Goal: Task Accomplishment & Management: Complete application form

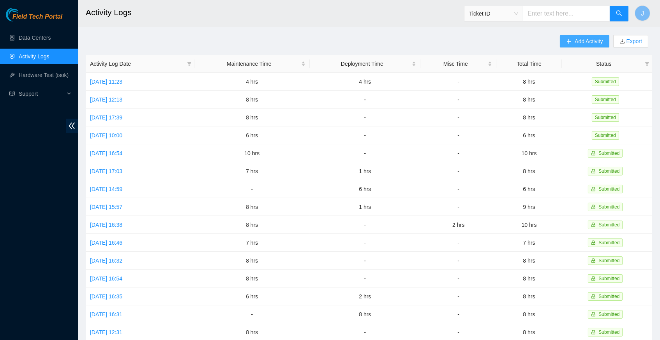
click at [574, 41] on span "Add Activity" at bounding box center [588, 41] width 28 height 9
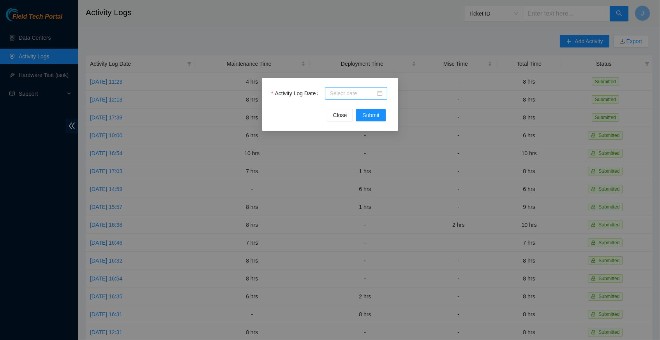
click at [381, 95] on div at bounding box center [356, 93] width 53 height 9
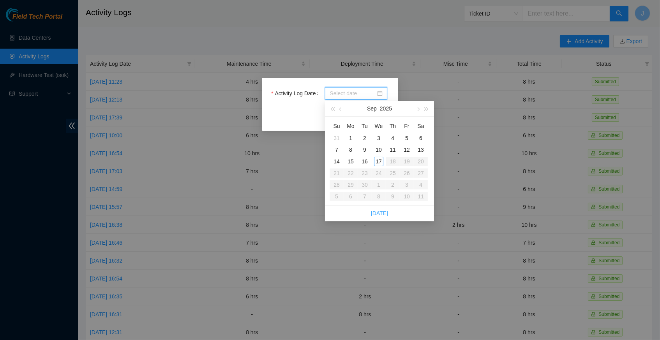
click at [382, 211] on link "[DATE]" at bounding box center [379, 213] width 17 height 6
type input "[DATE]"
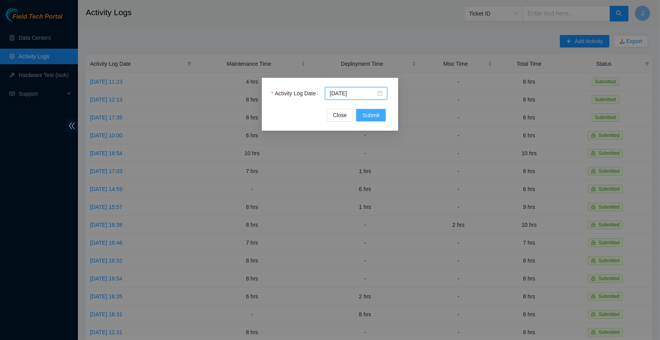
click at [377, 115] on span "Submit" at bounding box center [370, 115] width 17 height 9
click at [379, 92] on div at bounding box center [356, 93] width 53 height 9
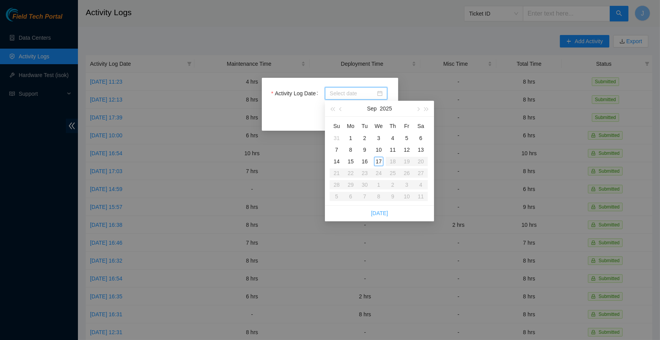
click at [383, 211] on link "[DATE]" at bounding box center [379, 213] width 17 height 6
type input "[DATE]"
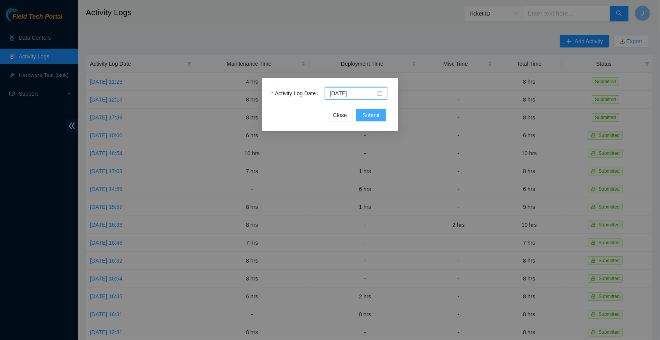
click at [375, 116] on span "Submit" at bounding box center [370, 115] width 17 height 9
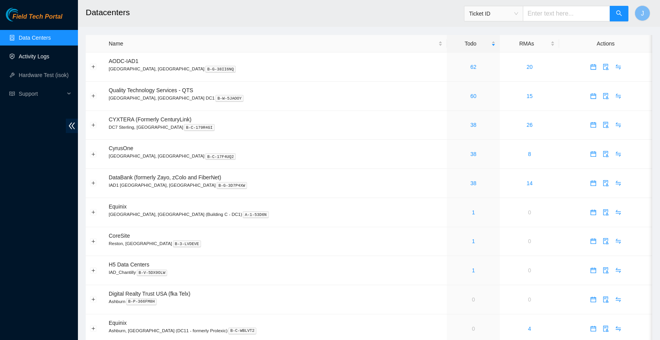
click at [44, 54] on link "Activity Logs" at bounding box center [34, 56] width 31 height 6
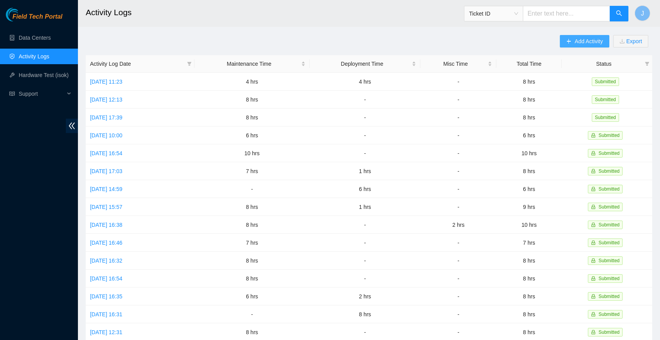
click at [578, 40] on span "Add Activity" at bounding box center [588, 41] width 28 height 9
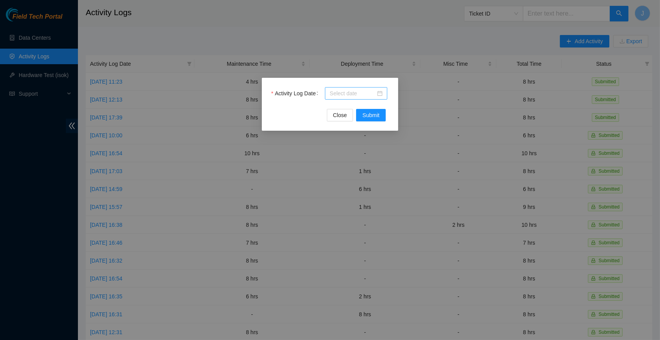
click at [380, 93] on div at bounding box center [356, 93] width 53 height 9
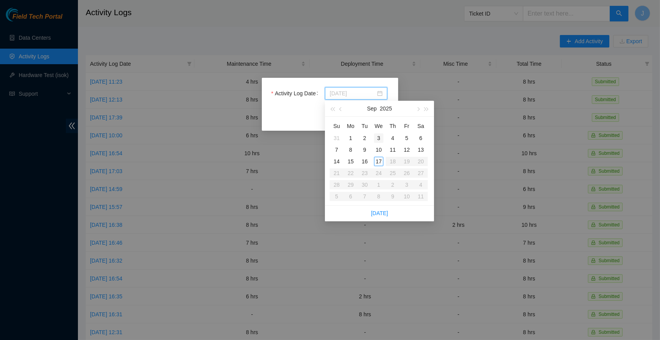
type input "2025-09-03"
click at [380, 211] on link "[DATE]" at bounding box center [379, 213] width 17 height 6
type input "[DATE]"
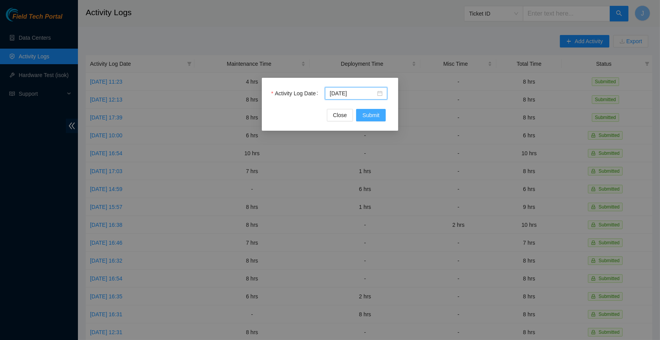
click at [378, 116] on span "Submit" at bounding box center [370, 115] width 17 height 9
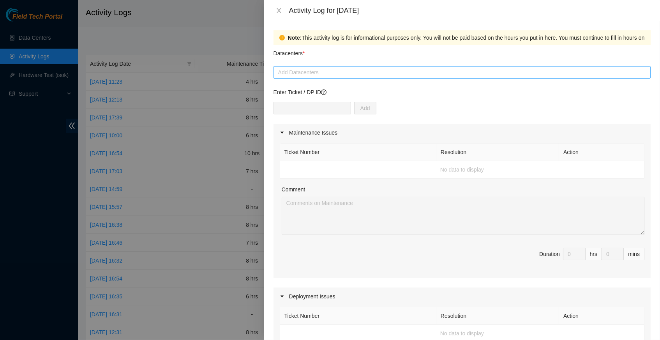
click at [365, 74] on div at bounding box center [461, 72] width 373 height 9
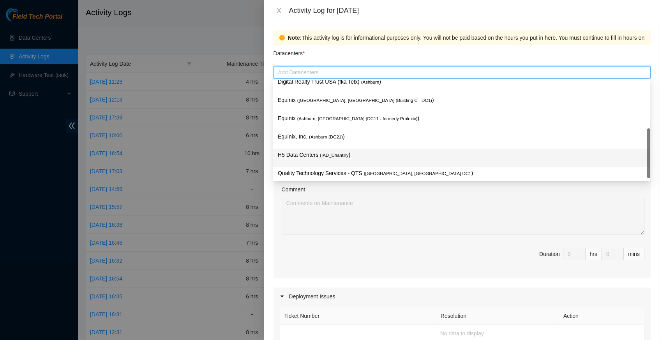
scroll to position [93, 0]
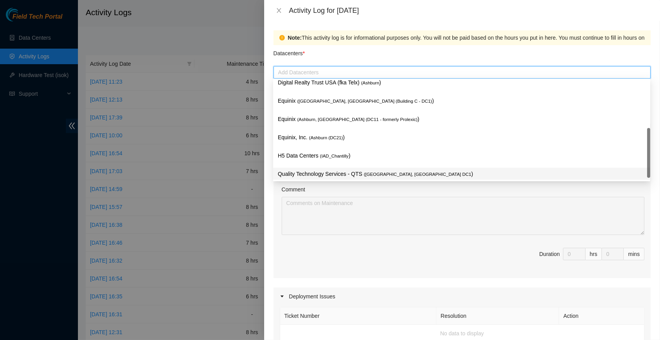
click at [378, 174] on span "( Ashburn, VA DC1" at bounding box center [417, 174] width 107 height 5
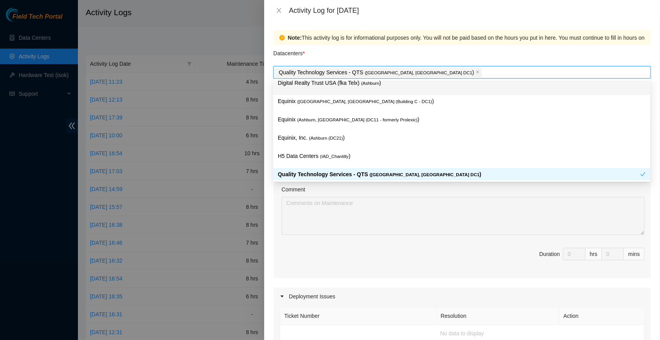
click at [450, 48] on div "Datacenters *" at bounding box center [461, 55] width 377 height 21
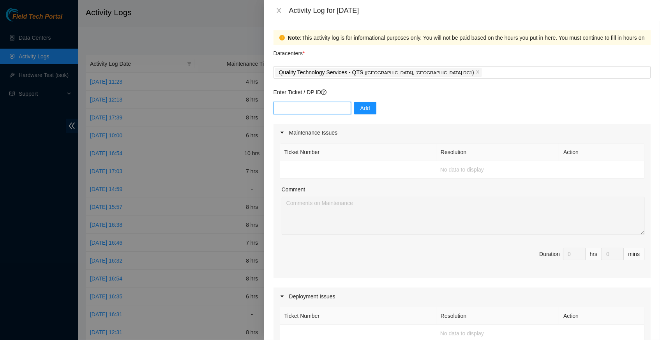
click at [289, 108] on input "text" at bounding box center [312, 108] width 78 height 12
type input "DP83138"
click at [365, 107] on span "Add" at bounding box center [365, 108] width 10 height 9
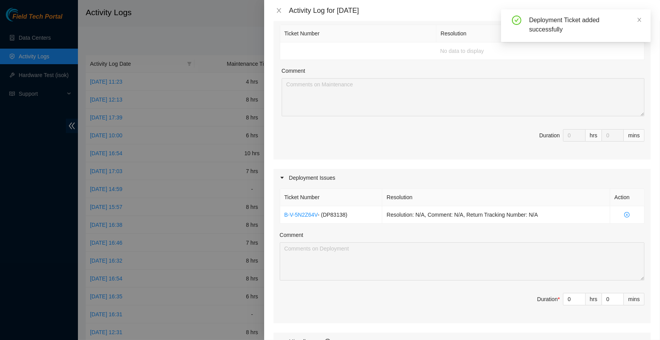
scroll to position [121, 0]
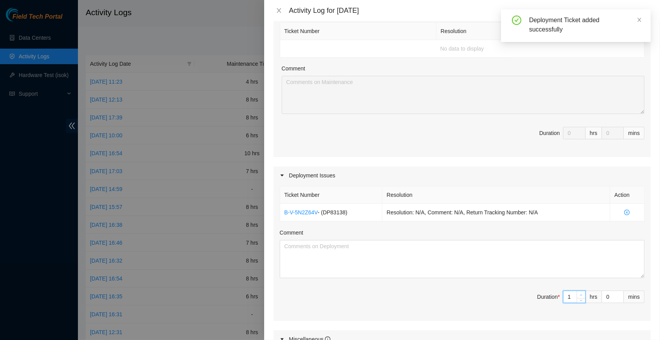
type input "1"
click at [580, 293] on span "up" at bounding box center [581, 295] width 5 height 5
type input "2"
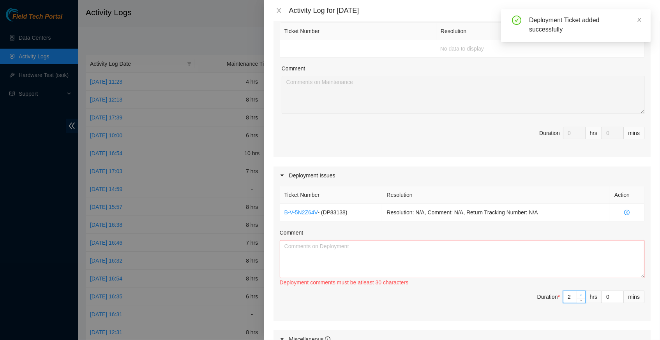
click at [580, 293] on span "up" at bounding box center [581, 295] width 5 height 5
type input "3"
click at [580, 293] on span "up" at bounding box center [581, 295] width 5 height 5
type input "4"
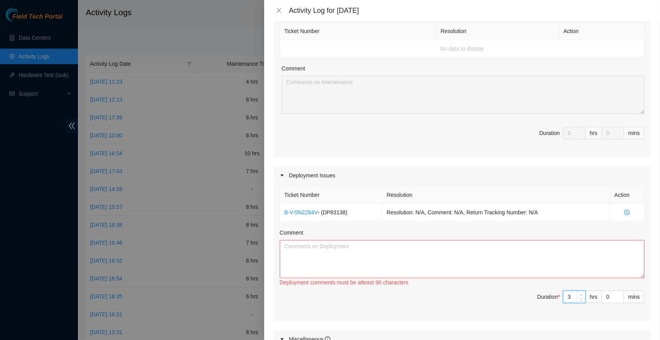
type input "4"
click at [580, 293] on span "up" at bounding box center [581, 295] width 5 height 5
type input "5"
click at [580, 293] on span "up" at bounding box center [581, 295] width 5 height 5
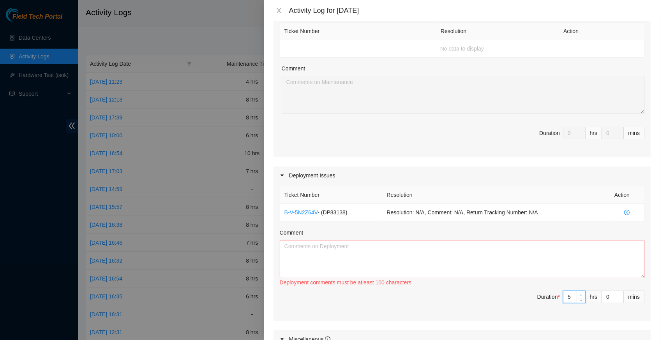
type input "6"
click at [580, 293] on span "up" at bounding box center [581, 295] width 5 height 5
type input "7"
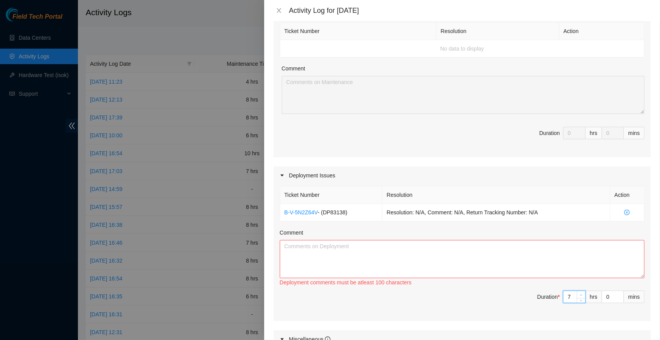
click at [580, 293] on span "up" at bounding box center [581, 295] width 5 height 5
type input "8"
click at [580, 293] on span "up" at bounding box center [581, 295] width 5 height 5
click at [338, 248] on textarea "Comment" at bounding box center [462, 259] width 365 height 38
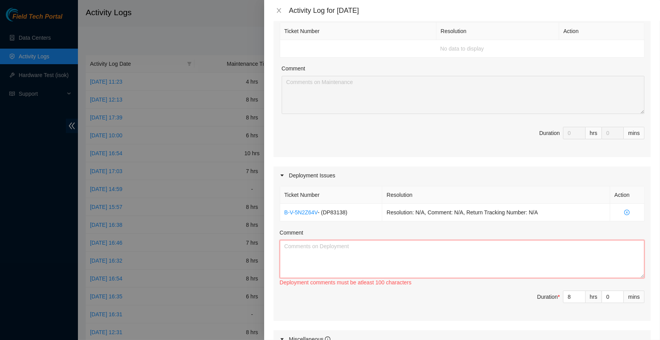
paste textarea "Hey Dennis, EOD Report, -unboxed all switches and sleeves -installed open gear …"
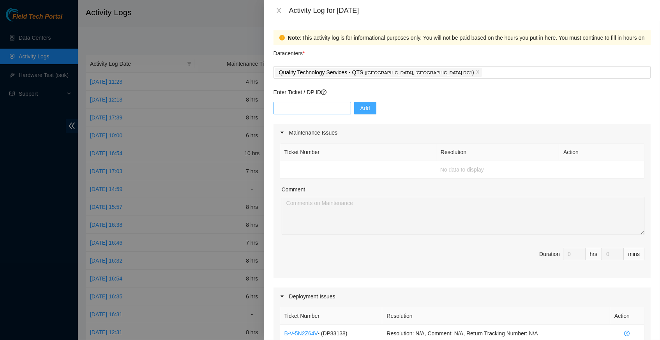
scroll to position [0, 0]
type textarea "Hey Dennis, EOD Report, -unboxed all switches and sleeves -installed open gear …"
click at [310, 108] on input "text" at bounding box center [312, 108] width 78 height 12
paste input "DP77102"
type input "DP77102"
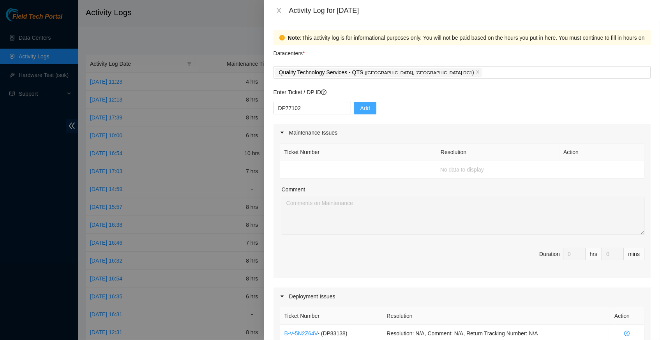
click at [365, 107] on span "Add" at bounding box center [365, 108] width 10 height 9
click at [302, 110] on input "text" at bounding box center [312, 108] width 78 height 12
paste input "DP77112"
type input "DP77112"
click at [372, 107] on button "Add" at bounding box center [365, 108] width 22 height 12
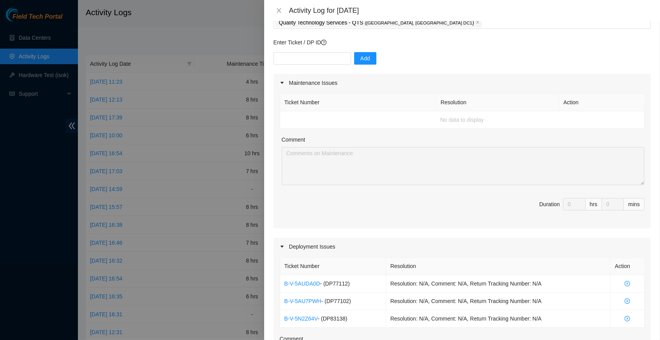
scroll to position [28, 0]
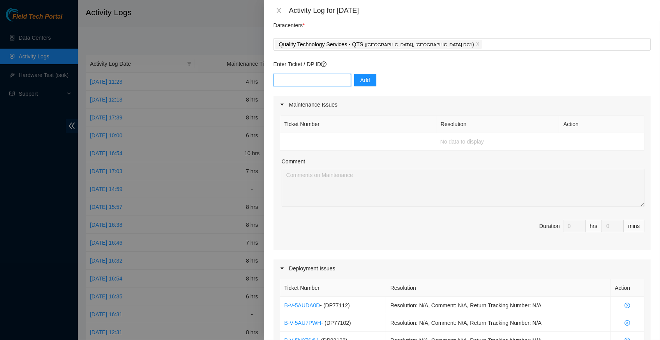
click at [305, 77] on input "text" at bounding box center [312, 80] width 78 height 12
paste input "DP83144"
type input "DP83144"
click at [363, 80] on span "Add" at bounding box center [365, 80] width 10 height 9
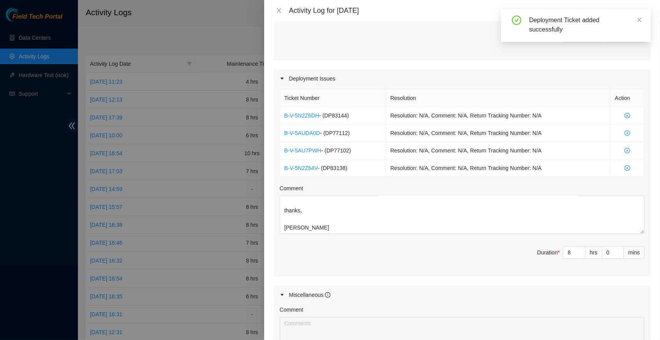
scroll to position [226, 0]
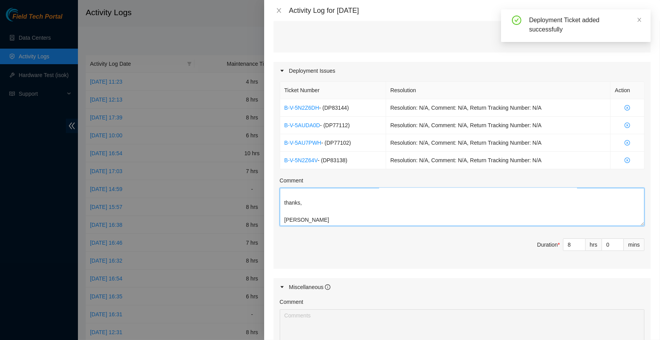
click at [321, 202] on textarea "Hey Dennis, EOD Report, -unboxed all switches and sleeves -installed open gear …" at bounding box center [462, 207] width 365 height 38
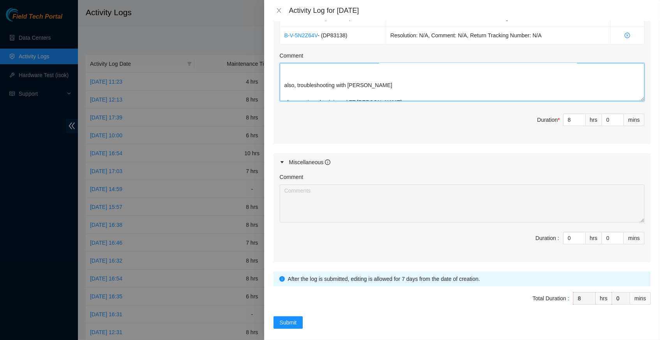
scroll to position [350, 0]
type textarea "Hey Dennis, EOD Report, -unboxed all switches and sleeves -installed open gear …"
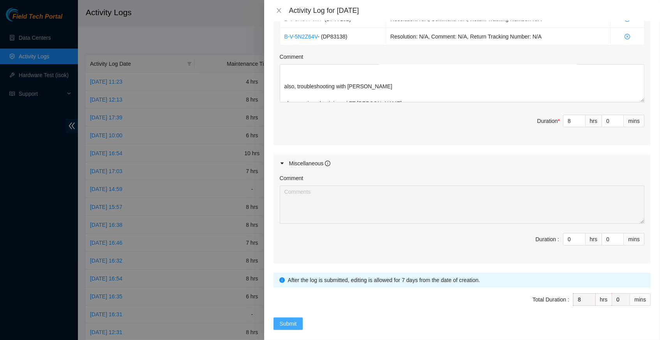
click at [291, 320] on span "Submit" at bounding box center [288, 324] width 17 height 9
